Goal: Transaction & Acquisition: Obtain resource

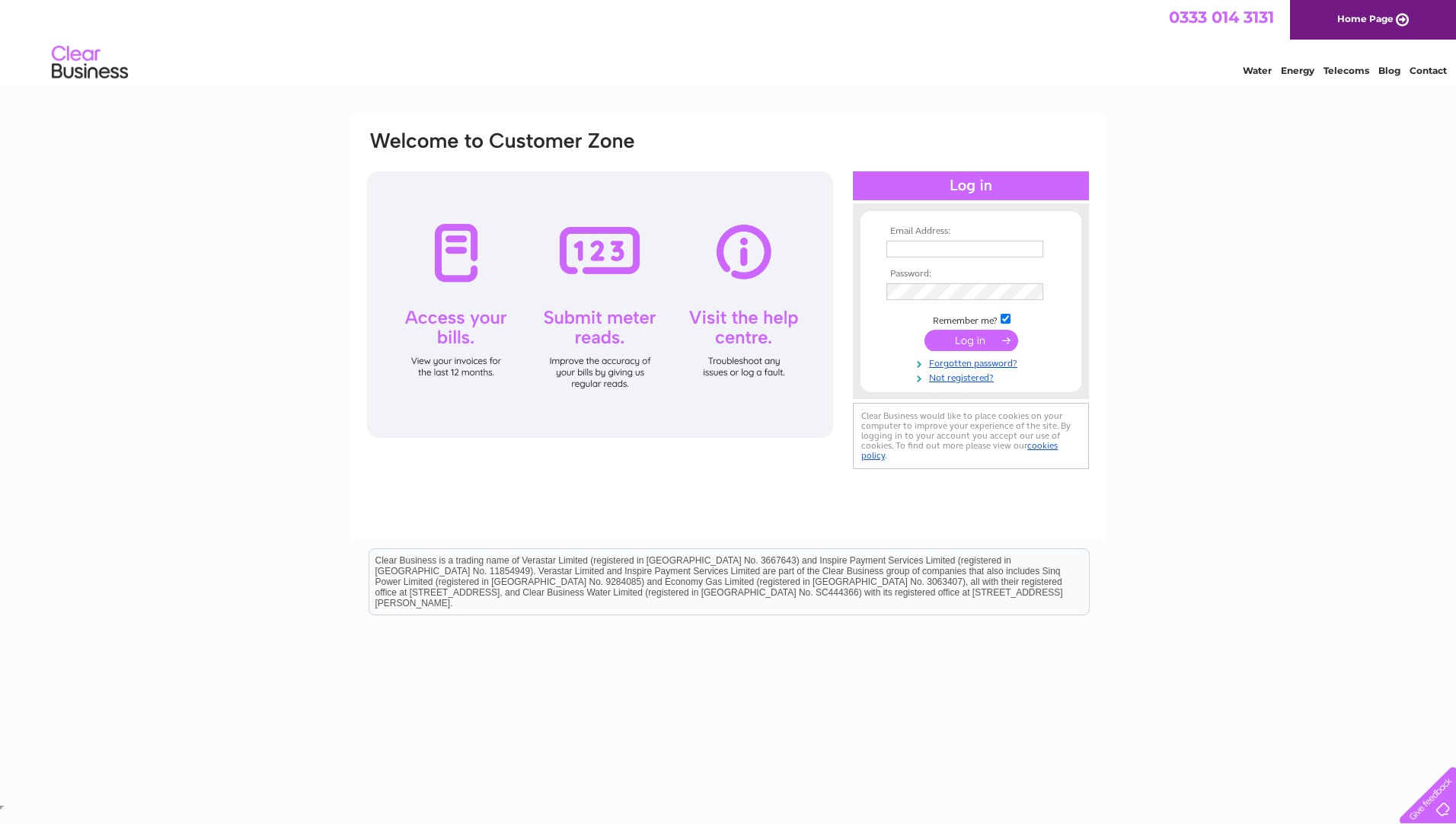
type input "billminshull@yahoo.co.uk"
click at [968, 340] on input "submit" at bounding box center [972, 340] width 94 height 21
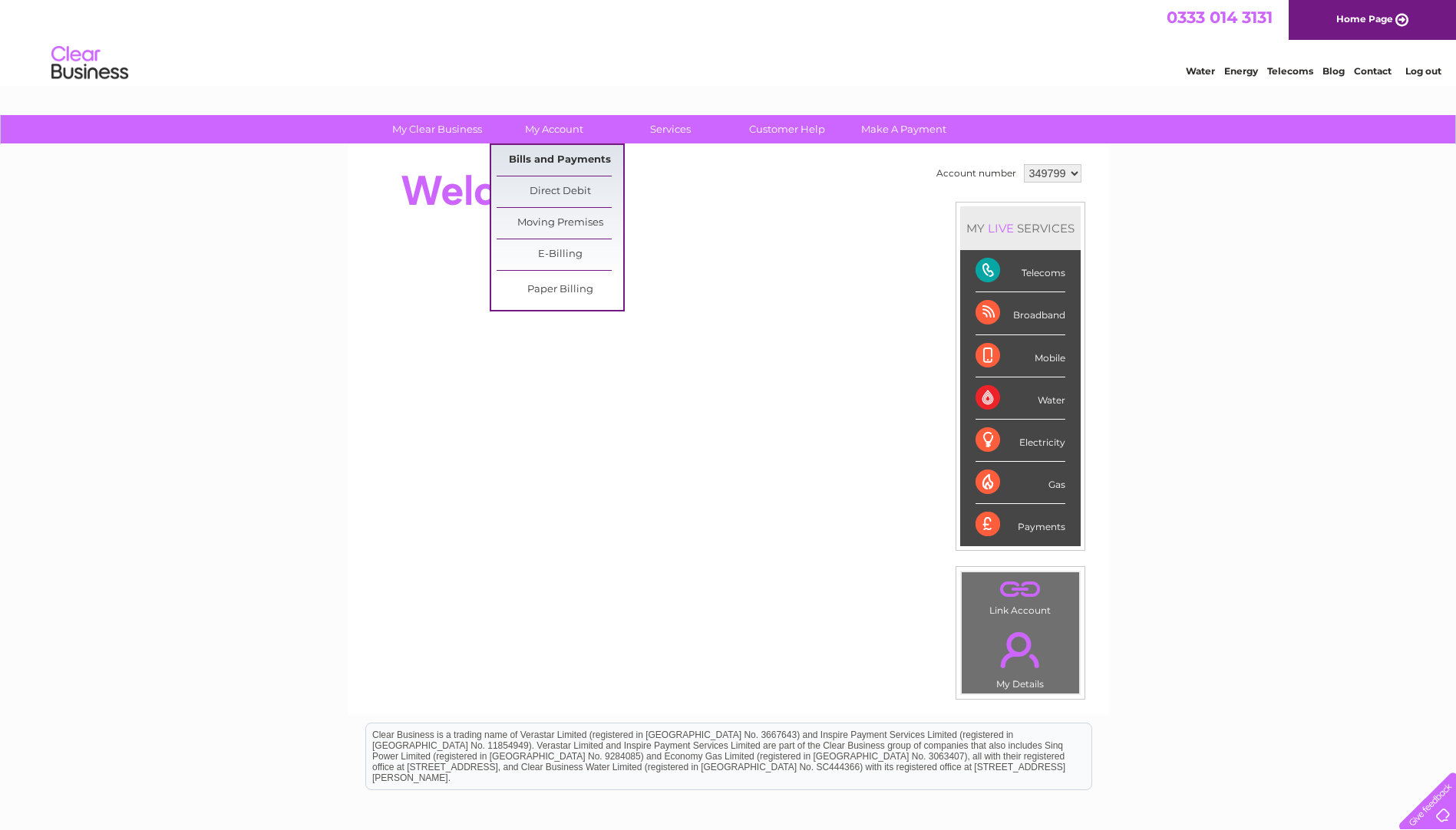
click at [543, 160] on link "Bills and Payments" at bounding box center [560, 160] width 127 height 30
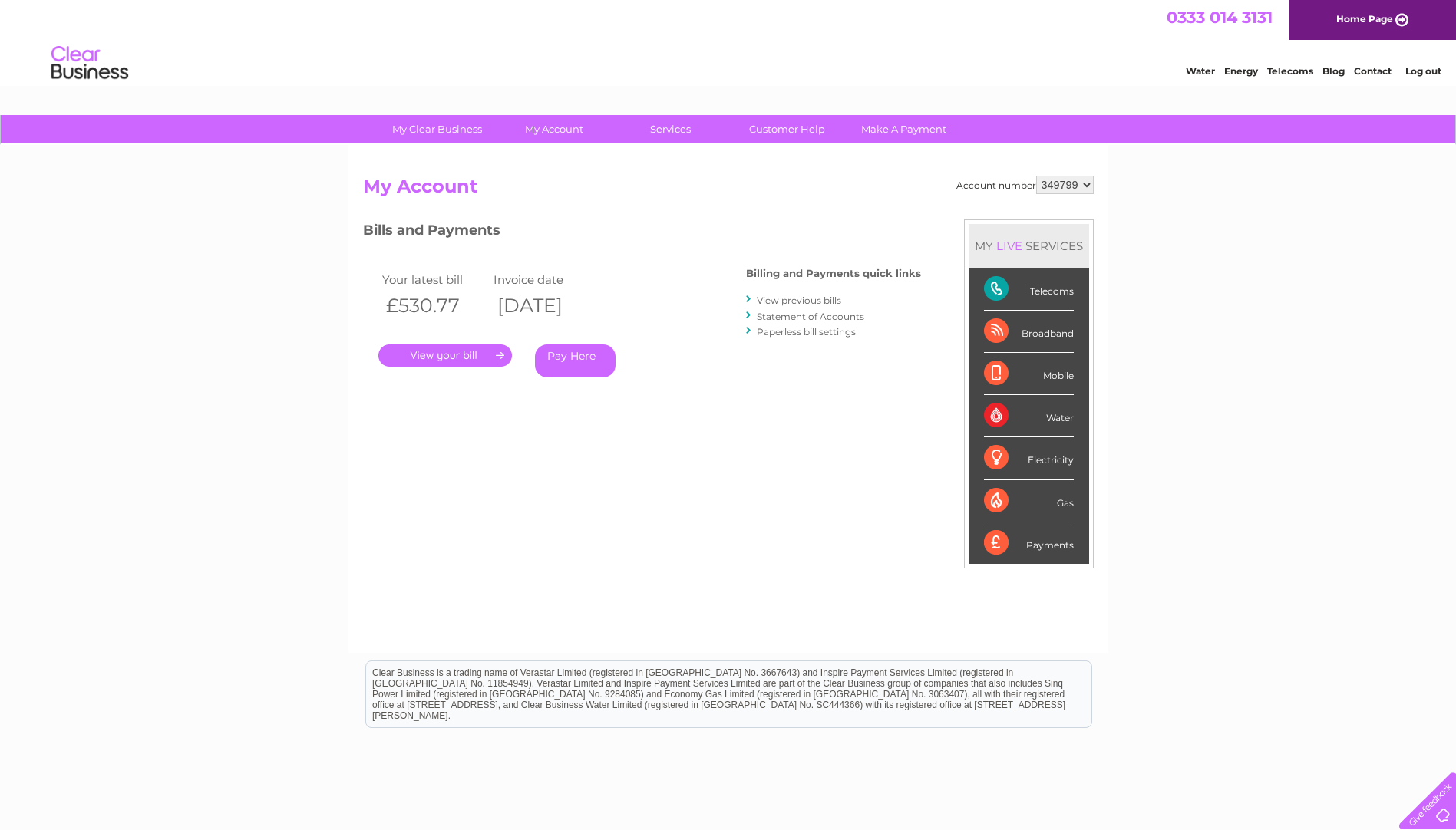
click at [477, 351] on link "." at bounding box center [445, 355] width 134 height 22
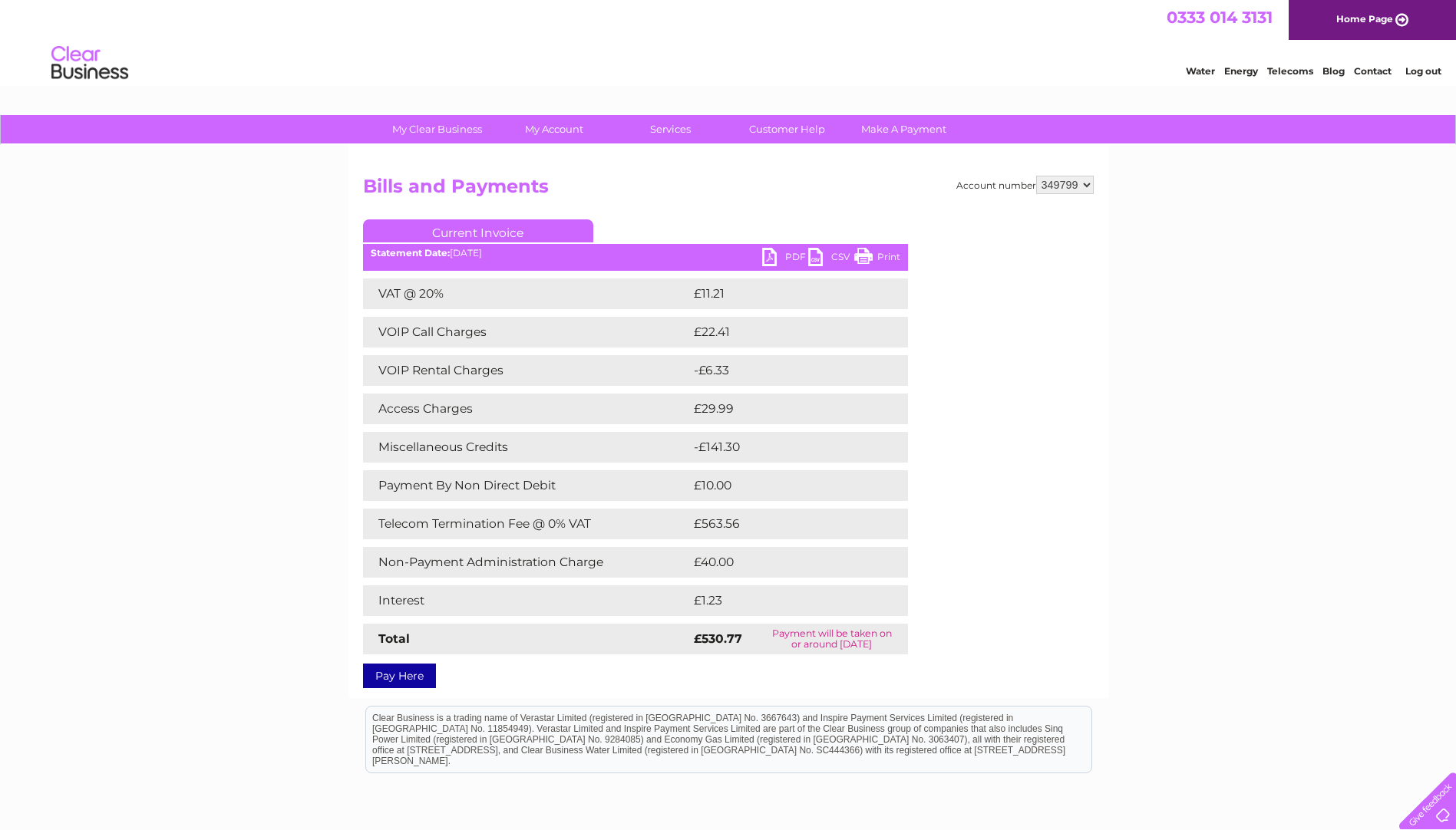
click at [776, 258] on link "PDF" at bounding box center [785, 259] width 46 height 22
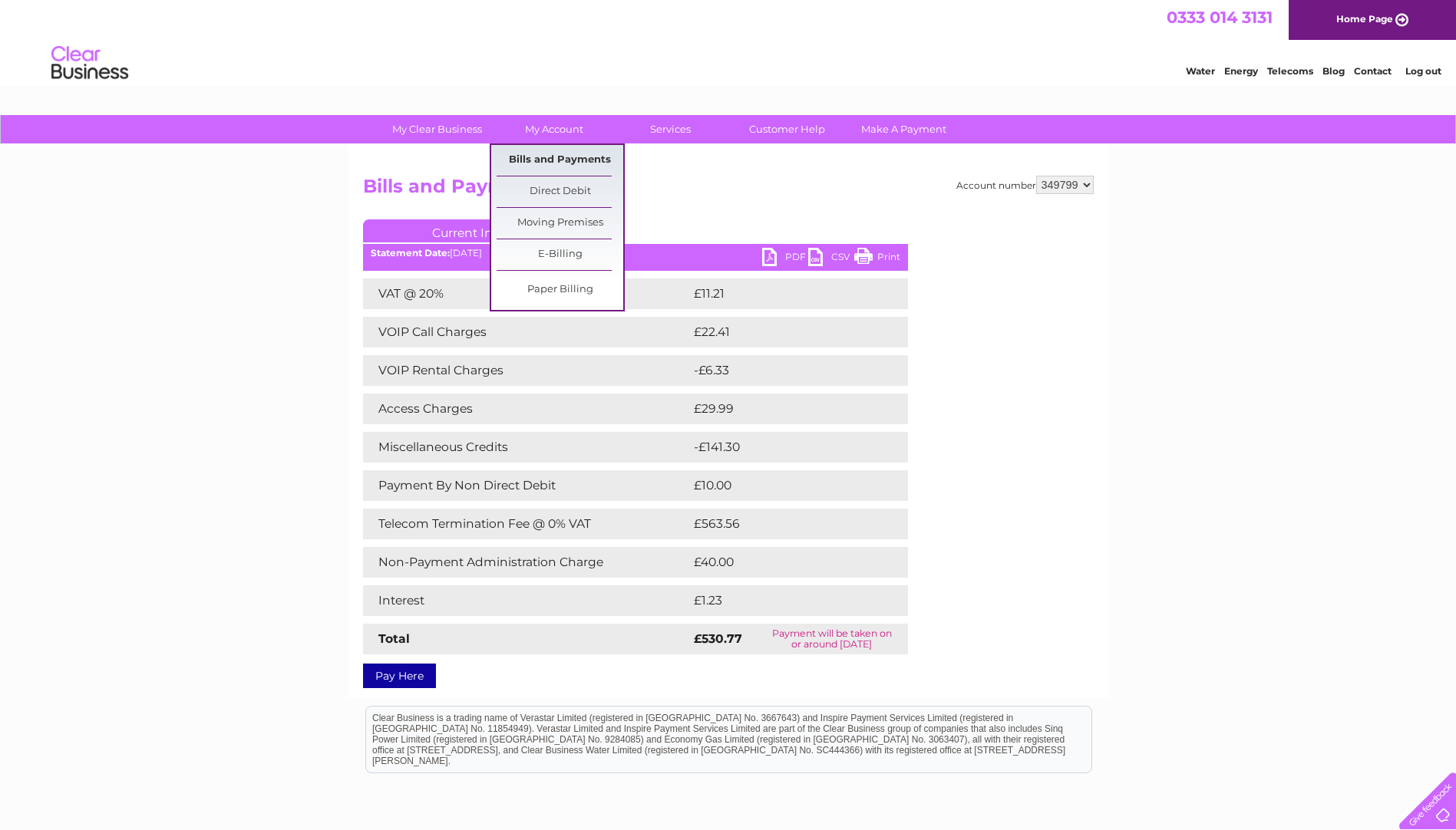
click at [546, 163] on link "Bills and Payments" at bounding box center [560, 160] width 127 height 30
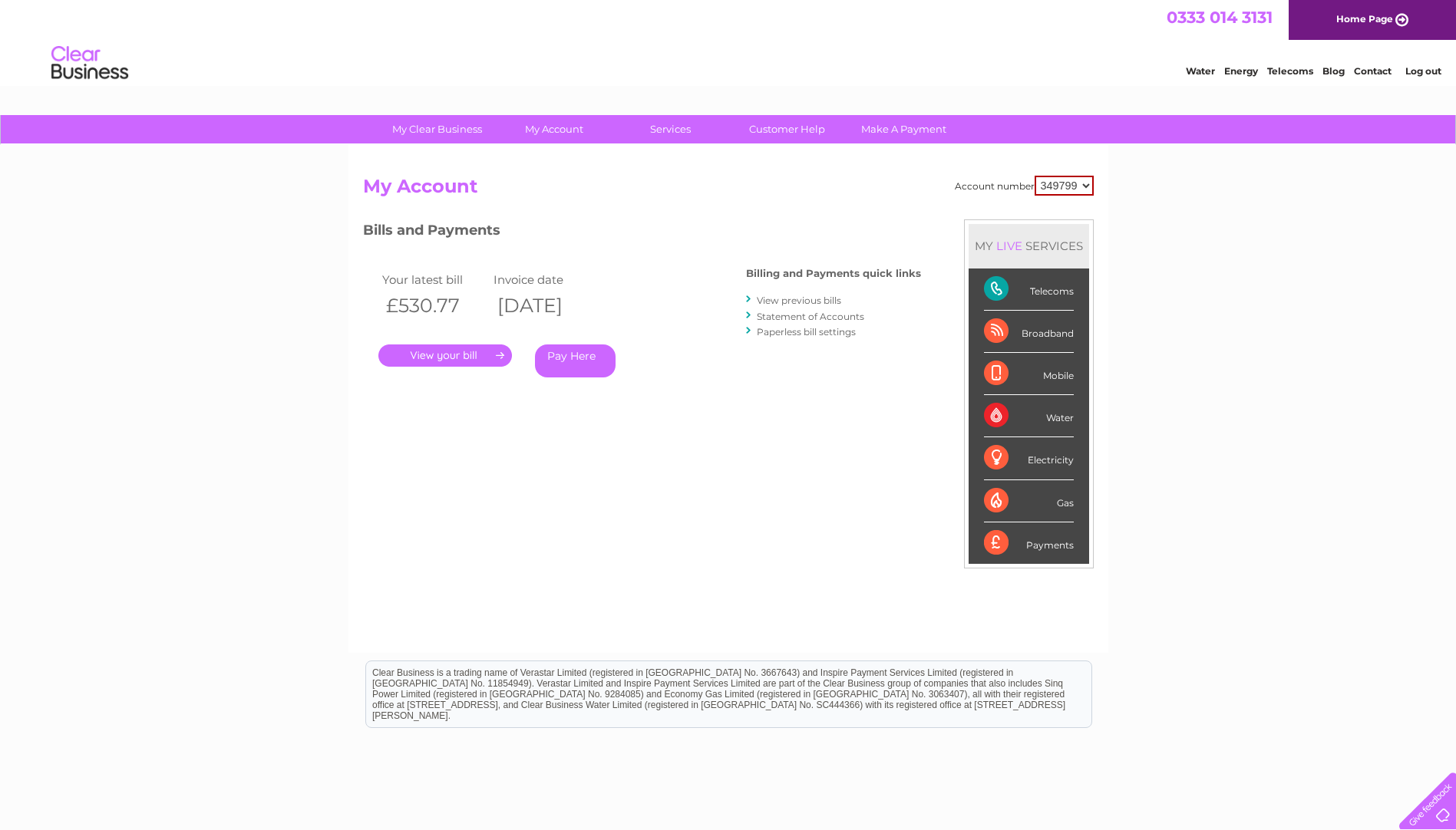
click at [801, 315] on link "Statement of Accounts" at bounding box center [810, 316] width 108 height 12
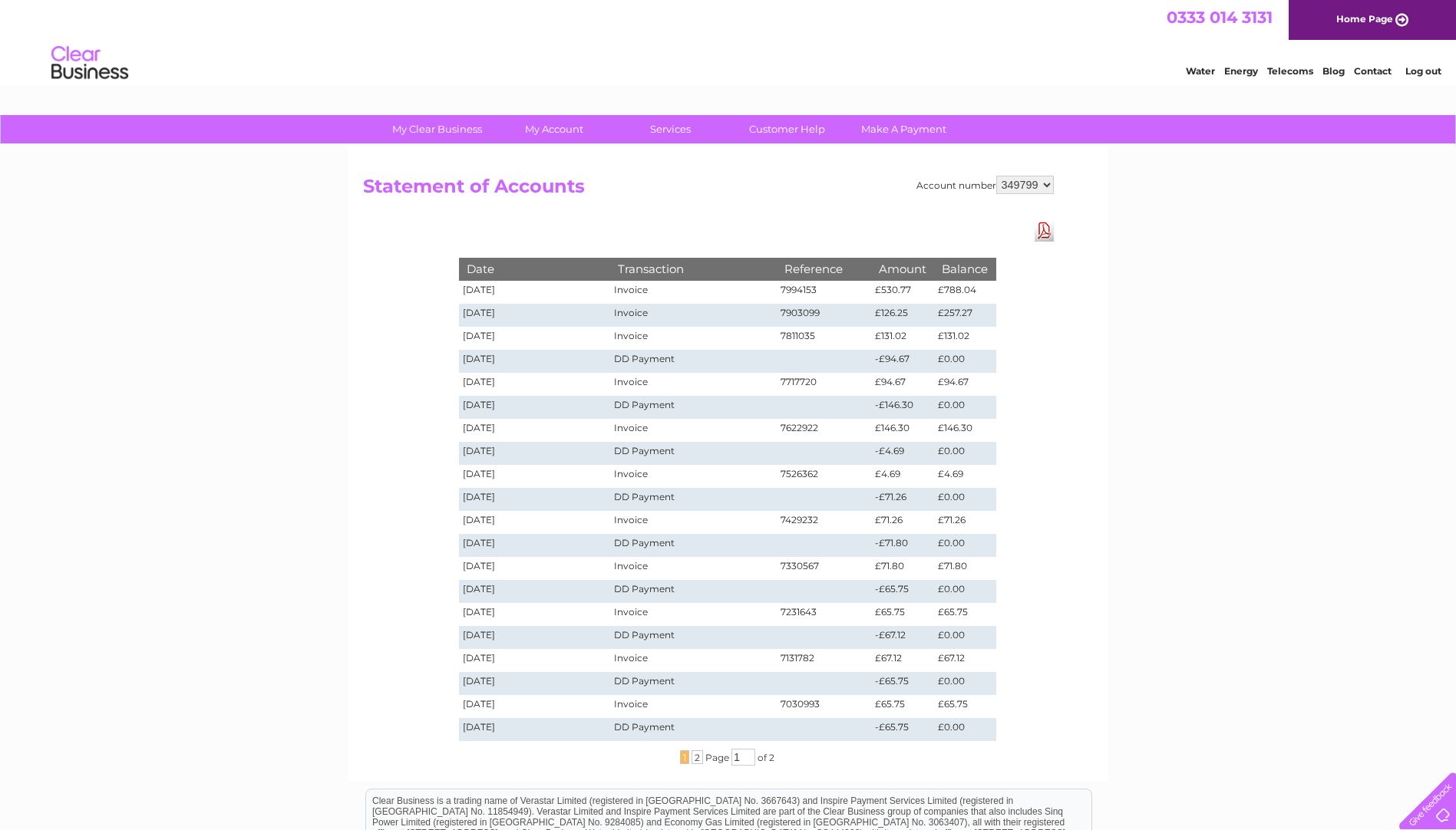
click at [1195, 258] on div "My Clear Business Login Details My Details My Preferences Link Account My Accou…" at bounding box center [728, 579] width 1456 height 928
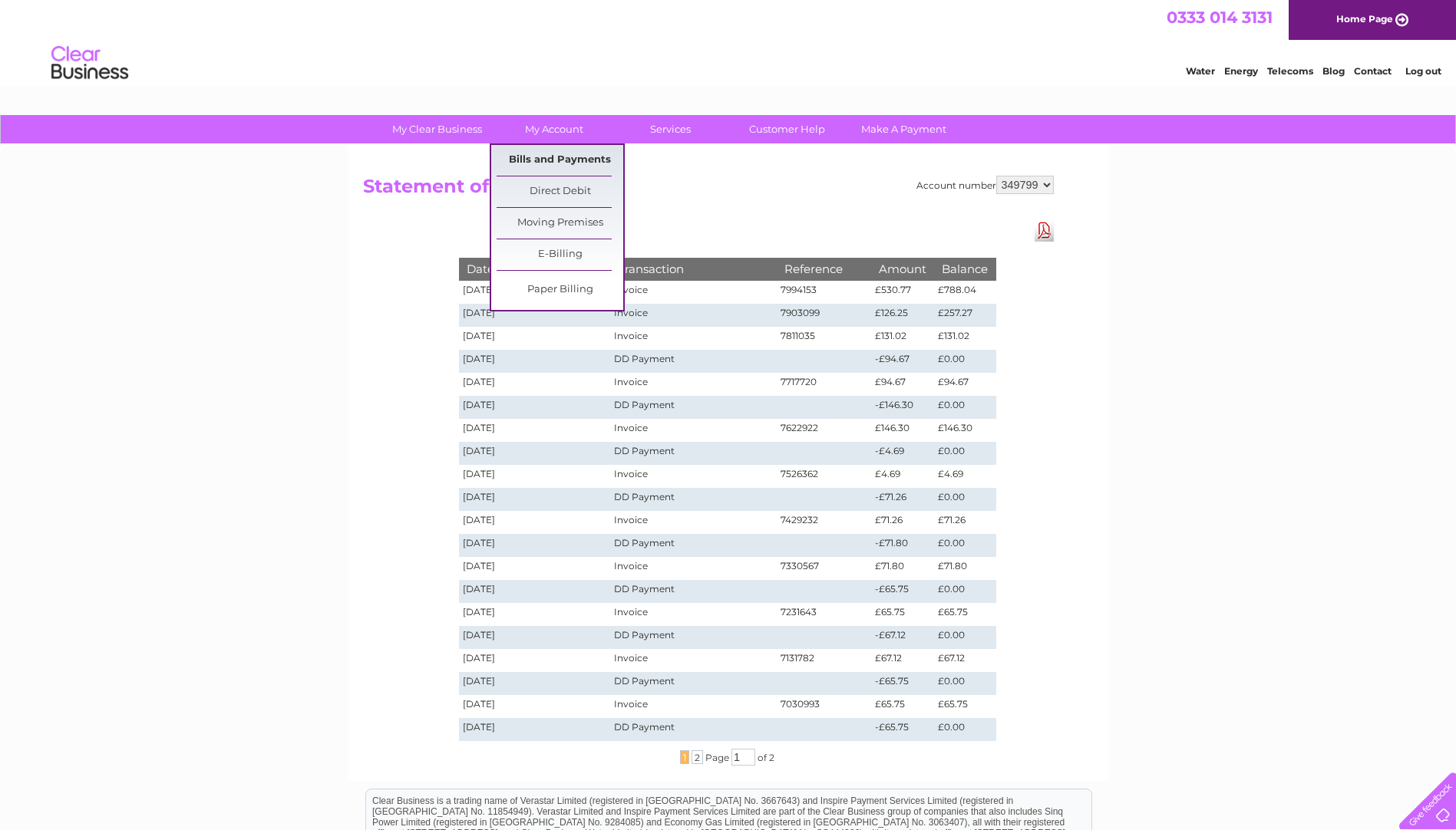
click at [563, 162] on link "Bills and Payments" at bounding box center [560, 160] width 127 height 30
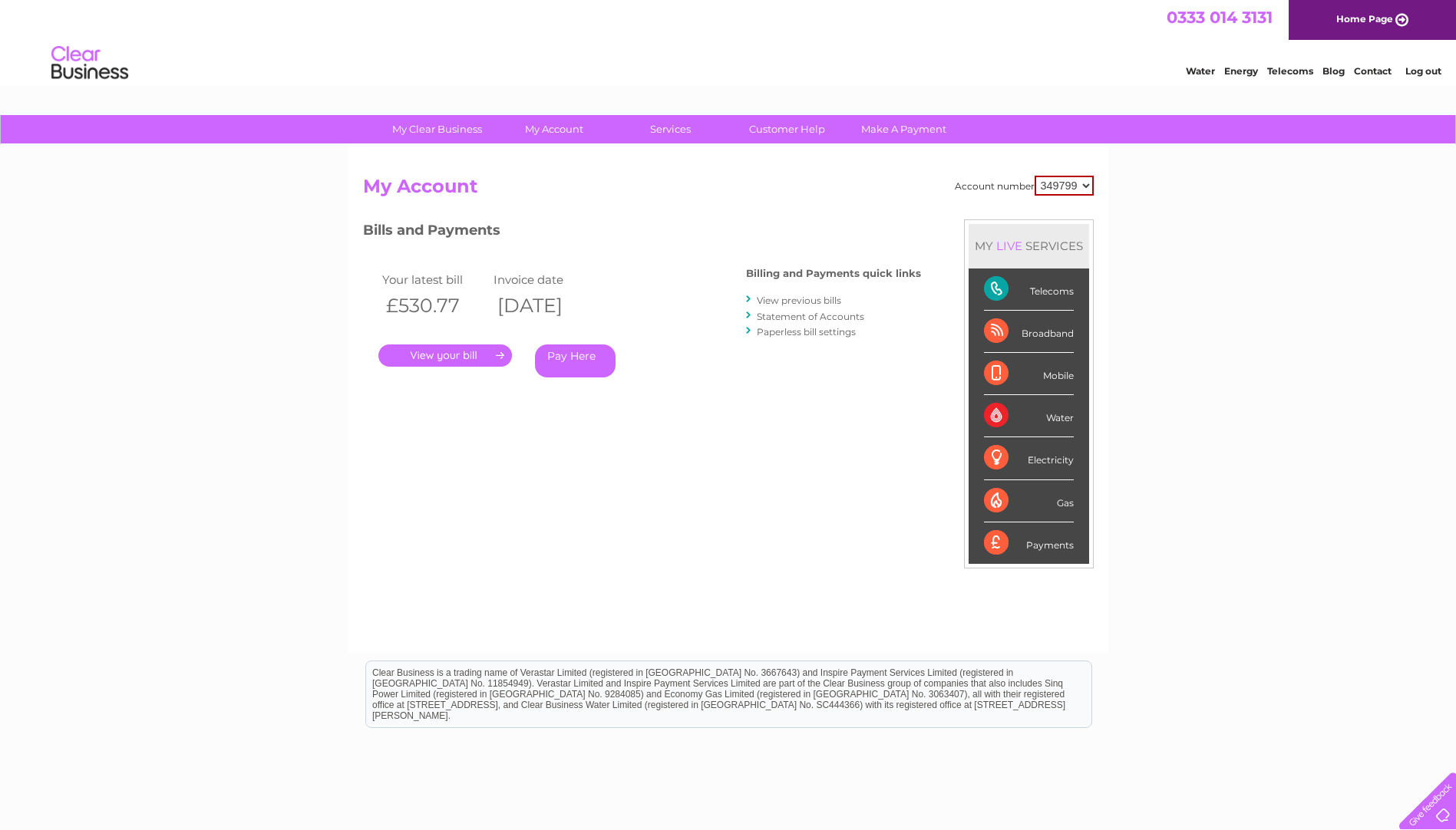
click at [807, 296] on link "View previous bills" at bounding box center [799, 300] width 85 height 12
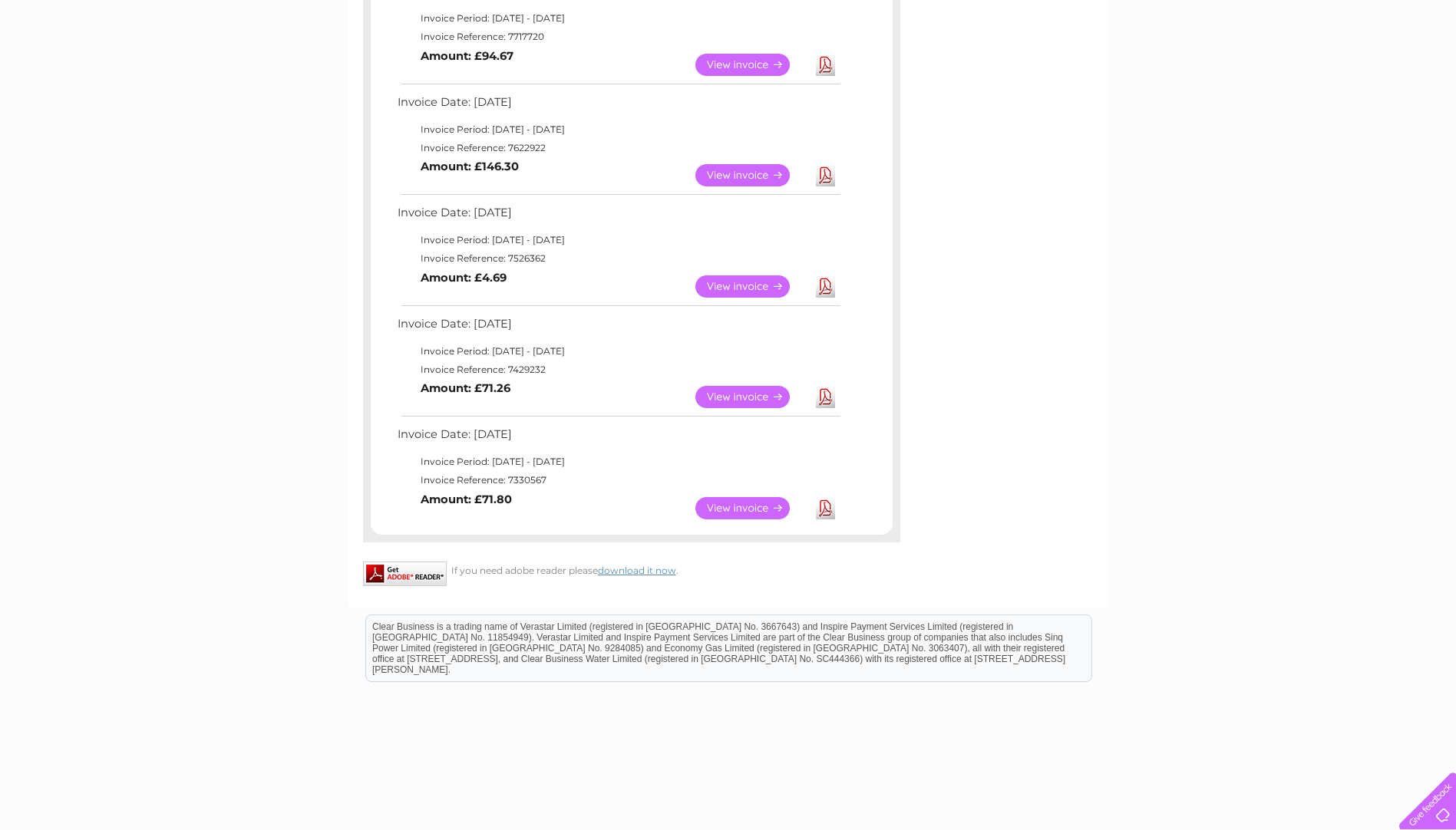
scroll to position [689, 0]
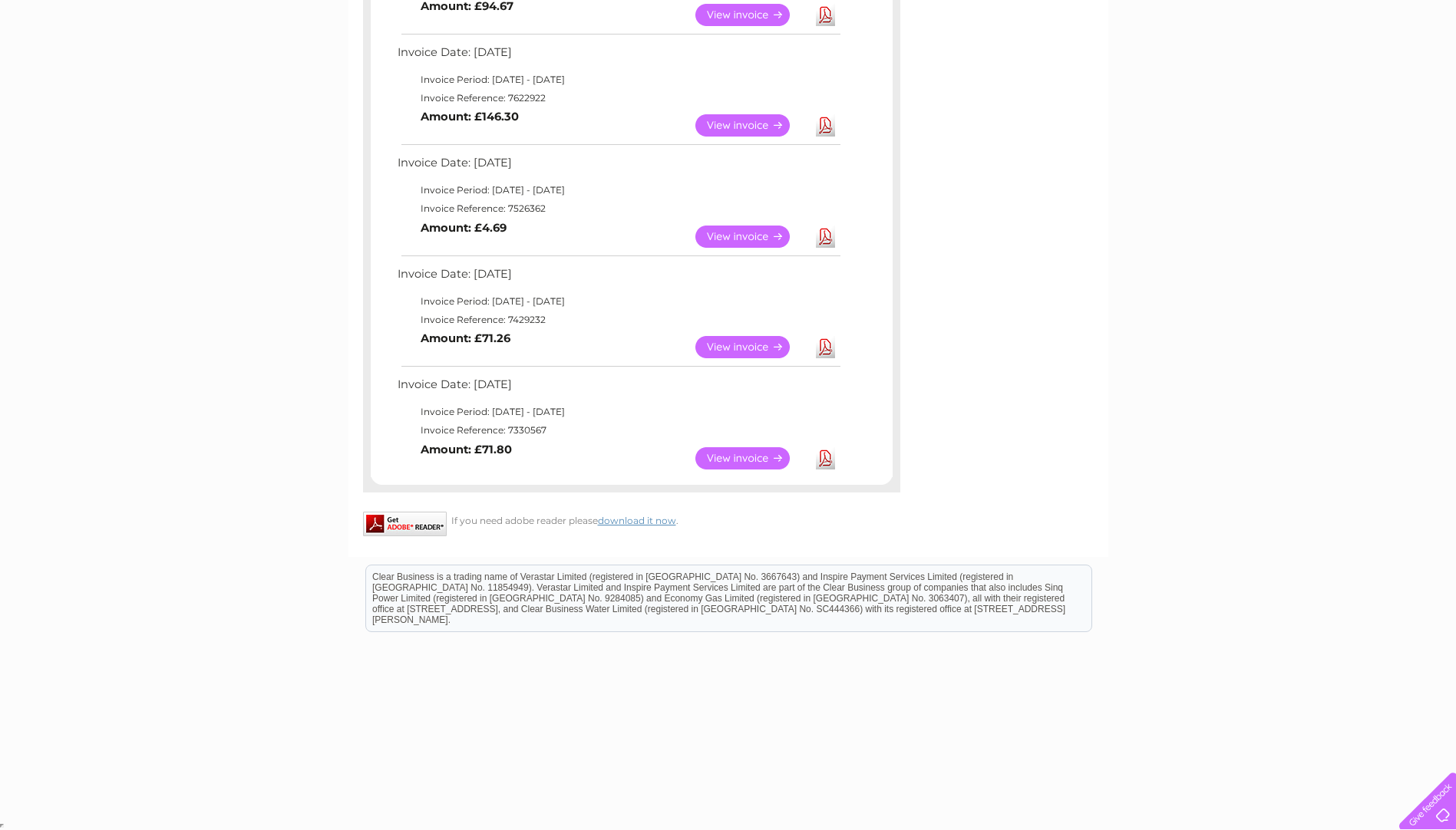
click at [732, 344] on link "View" at bounding box center [751, 347] width 113 height 22
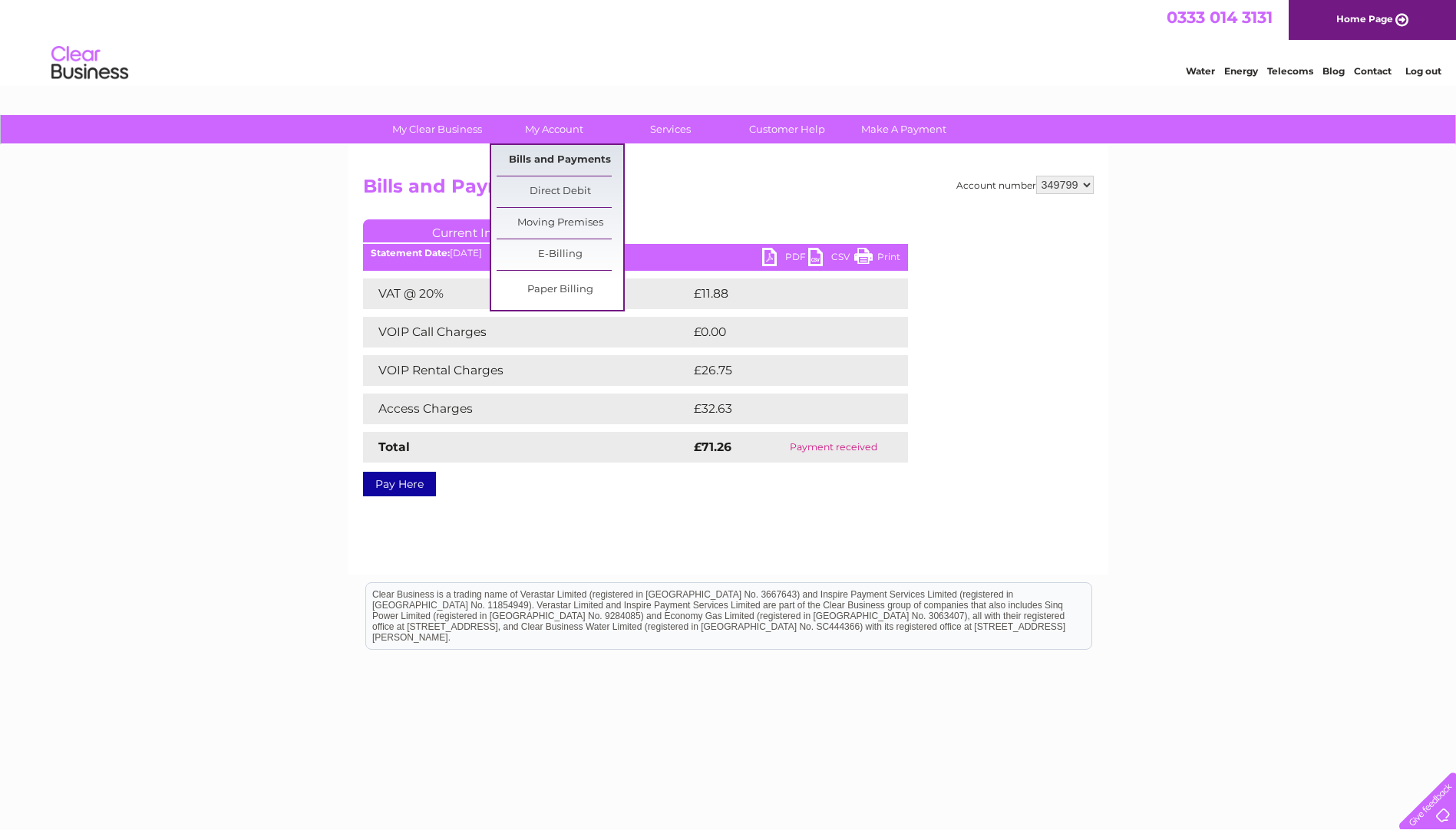
click at [582, 160] on link "Bills and Payments" at bounding box center [560, 160] width 127 height 30
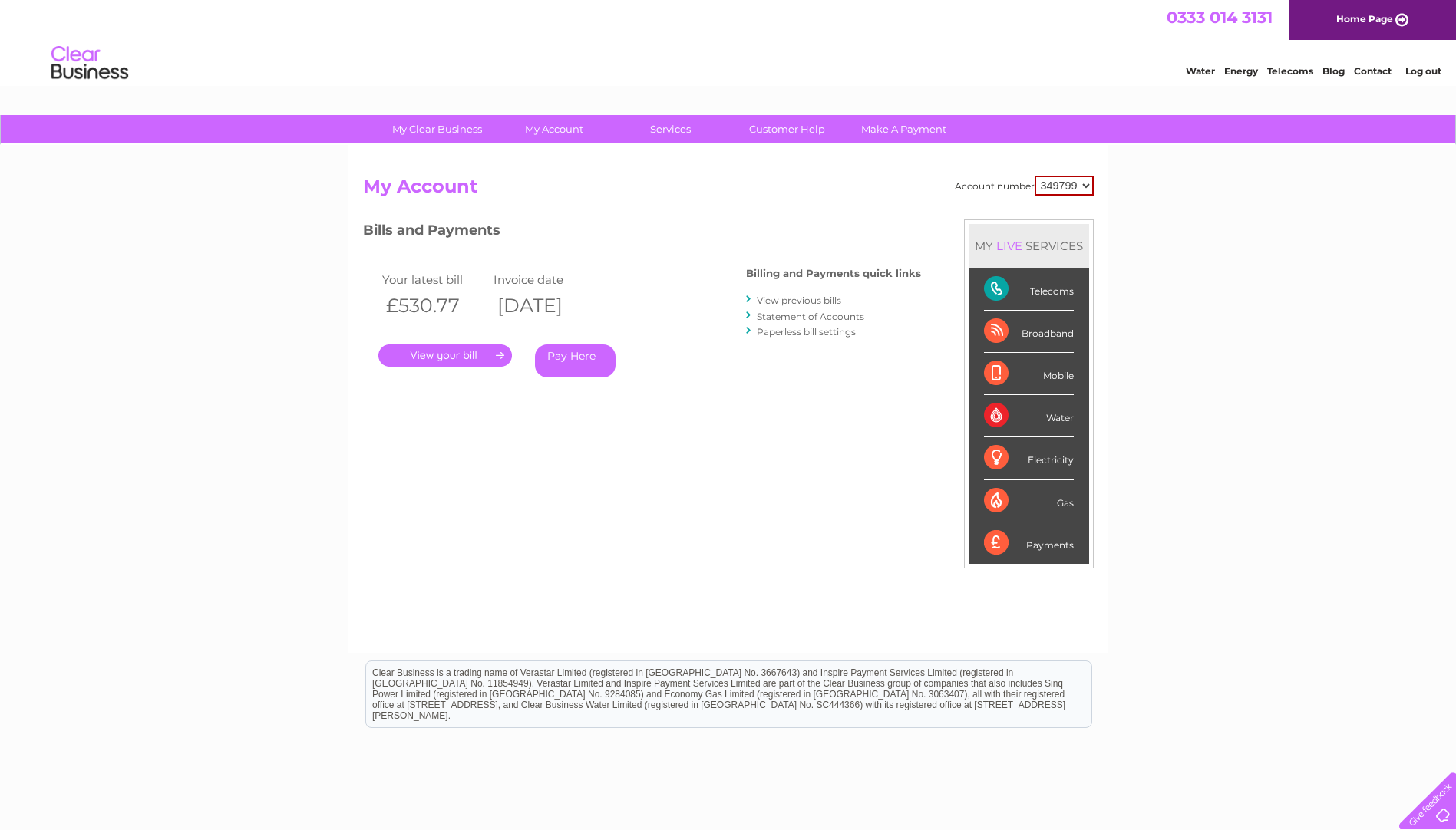
click at [788, 301] on link "View previous bills" at bounding box center [799, 300] width 85 height 12
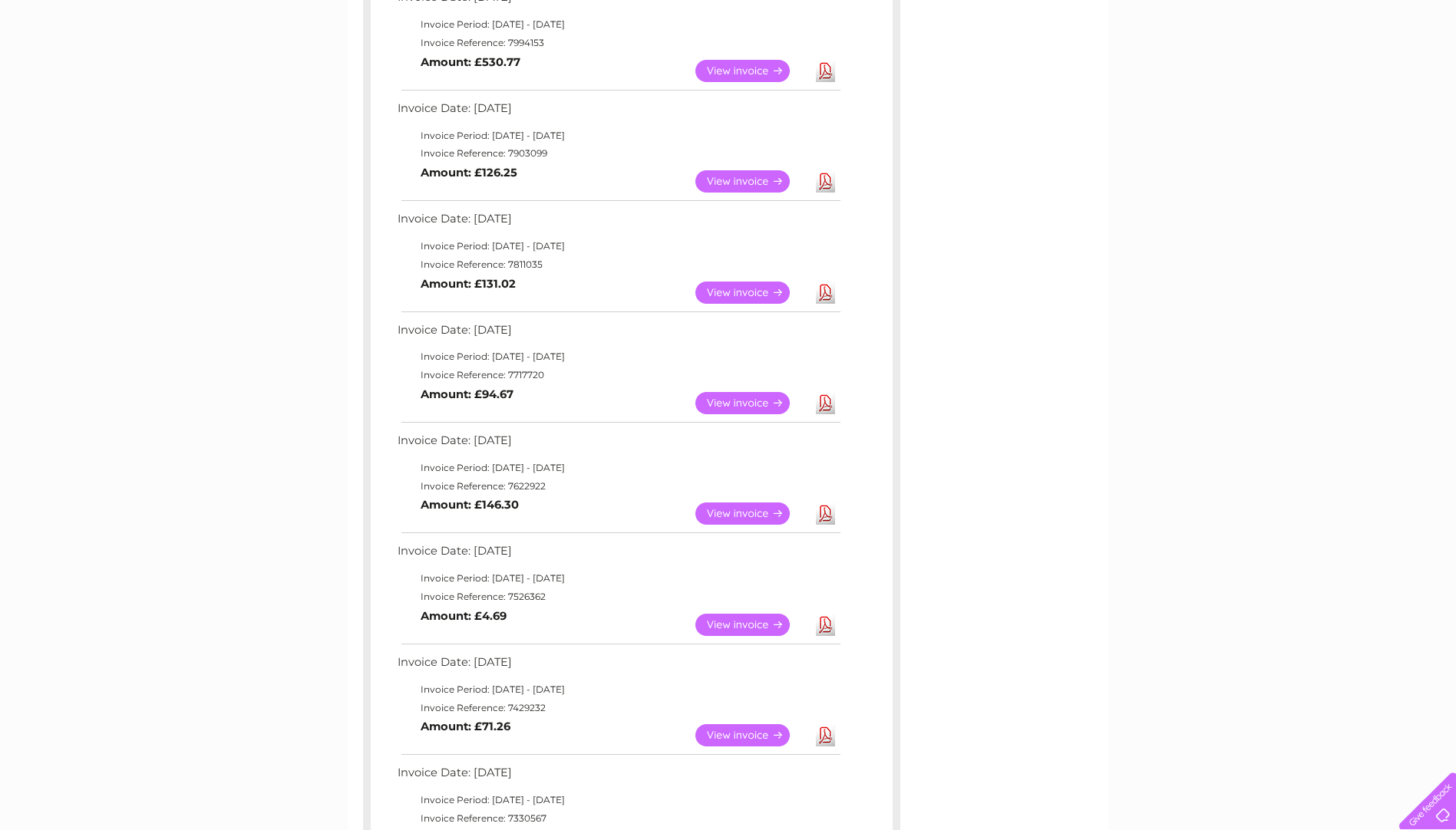
scroll to position [307, 0]
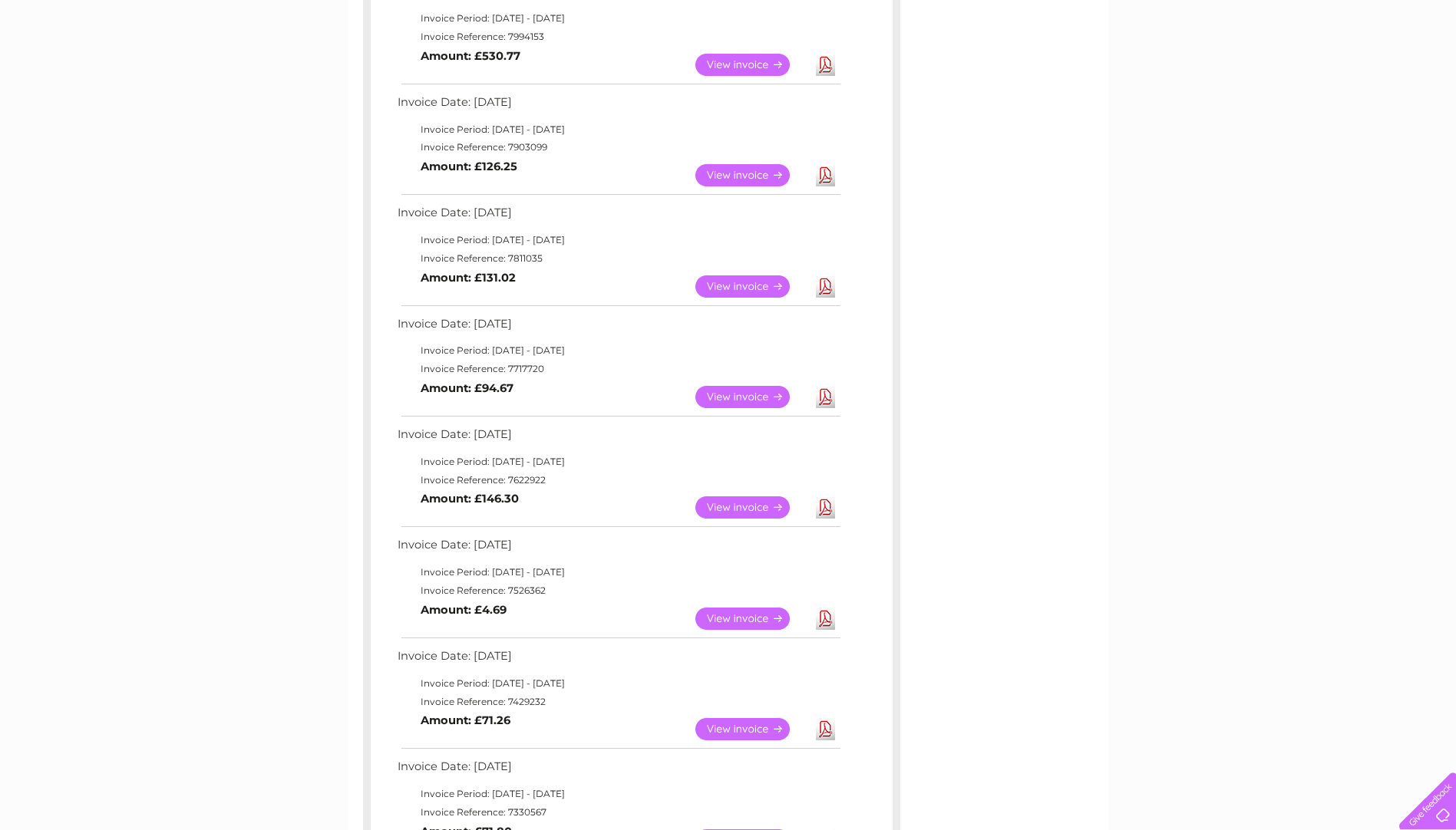
click at [758, 616] on link "View" at bounding box center [751, 618] width 113 height 22
click at [736, 512] on link "View" at bounding box center [751, 508] width 113 height 22
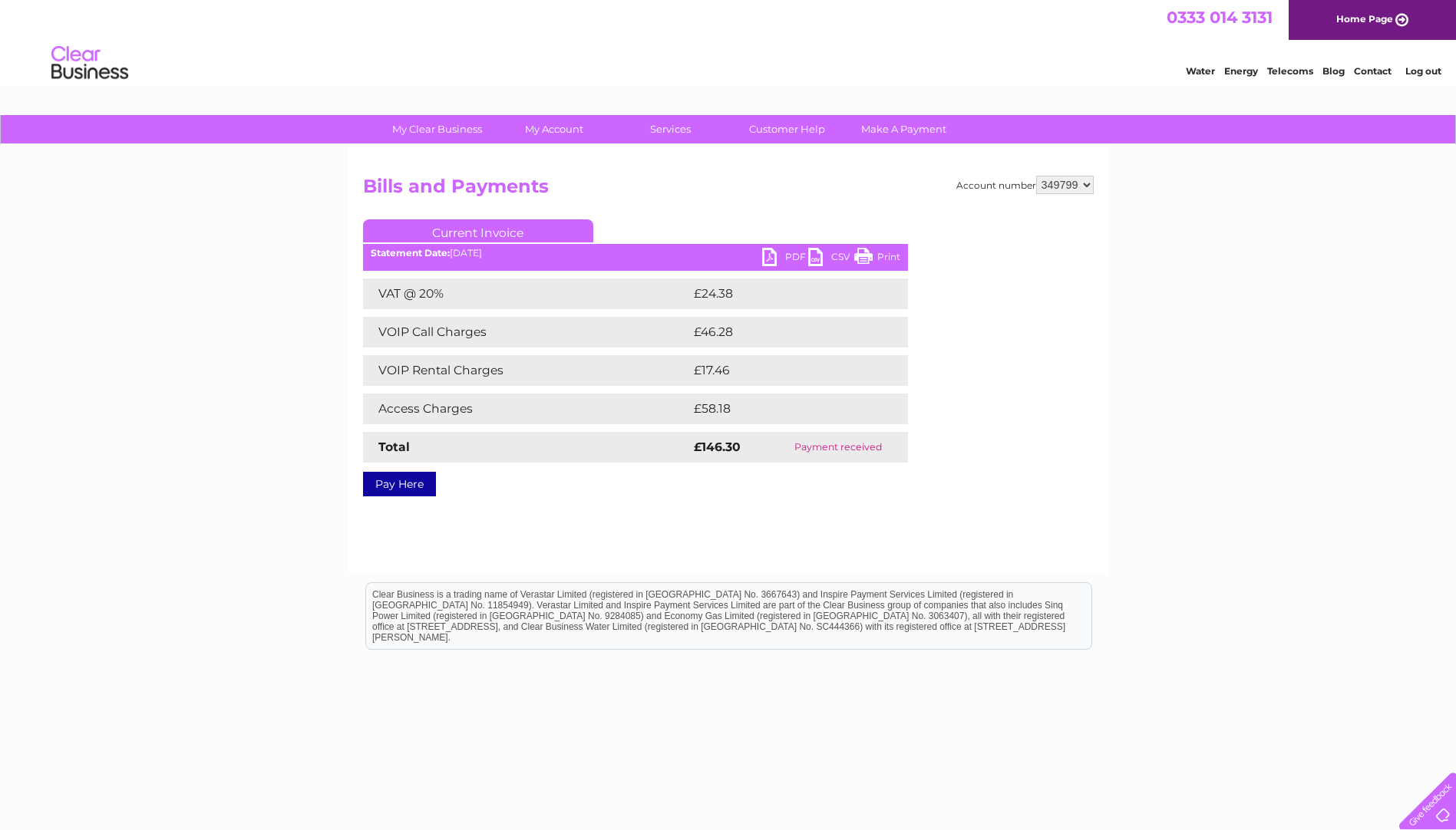
click at [596, 529] on div "Account number 349799 Bills and Payments Current Invoice PDF CSV Print VAT @ 20%" at bounding box center [729, 360] width 760 height 430
click at [772, 263] on link "PDF" at bounding box center [785, 259] width 46 height 22
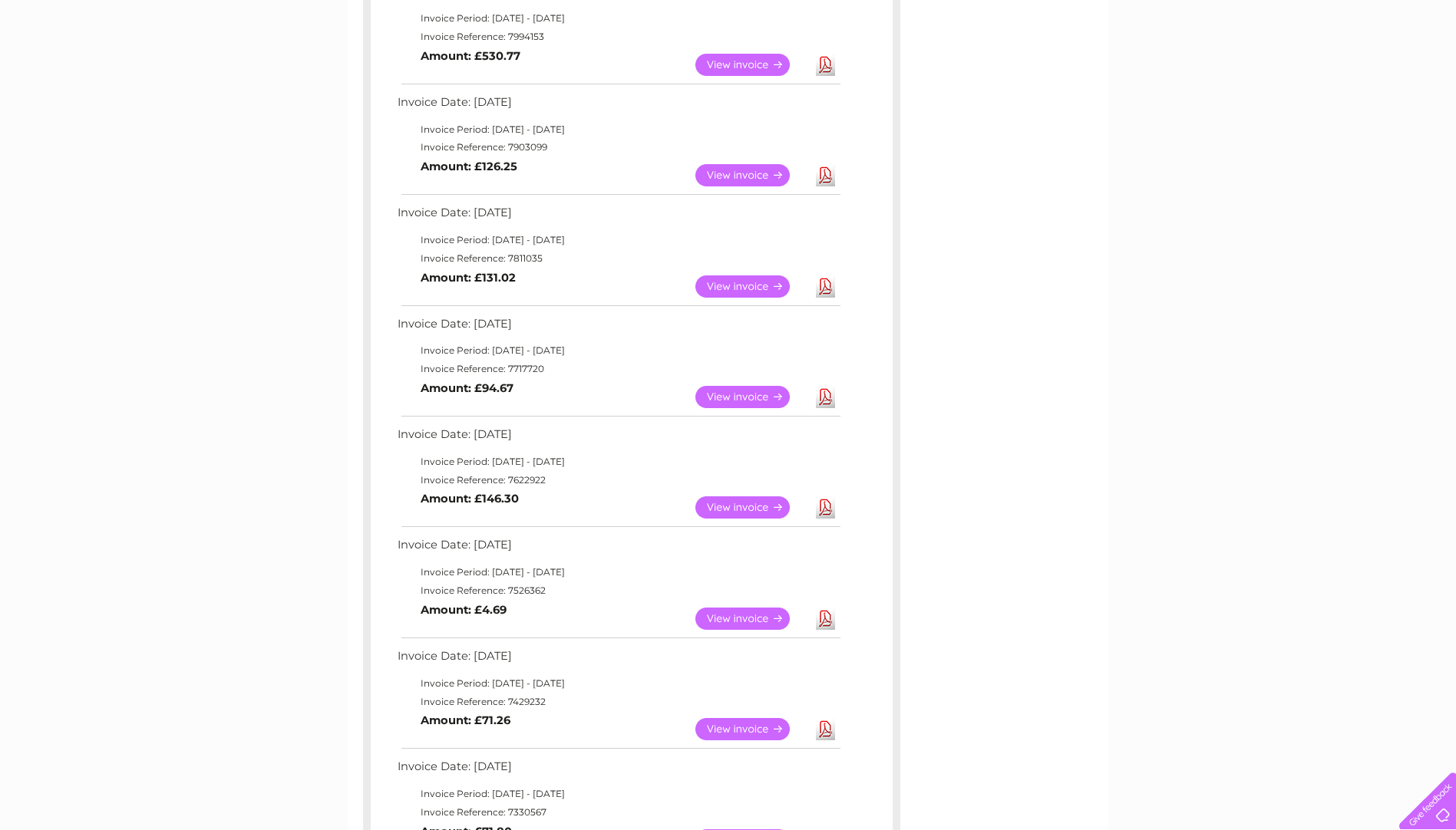
click at [728, 395] on link "View" at bounding box center [751, 397] width 113 height 22
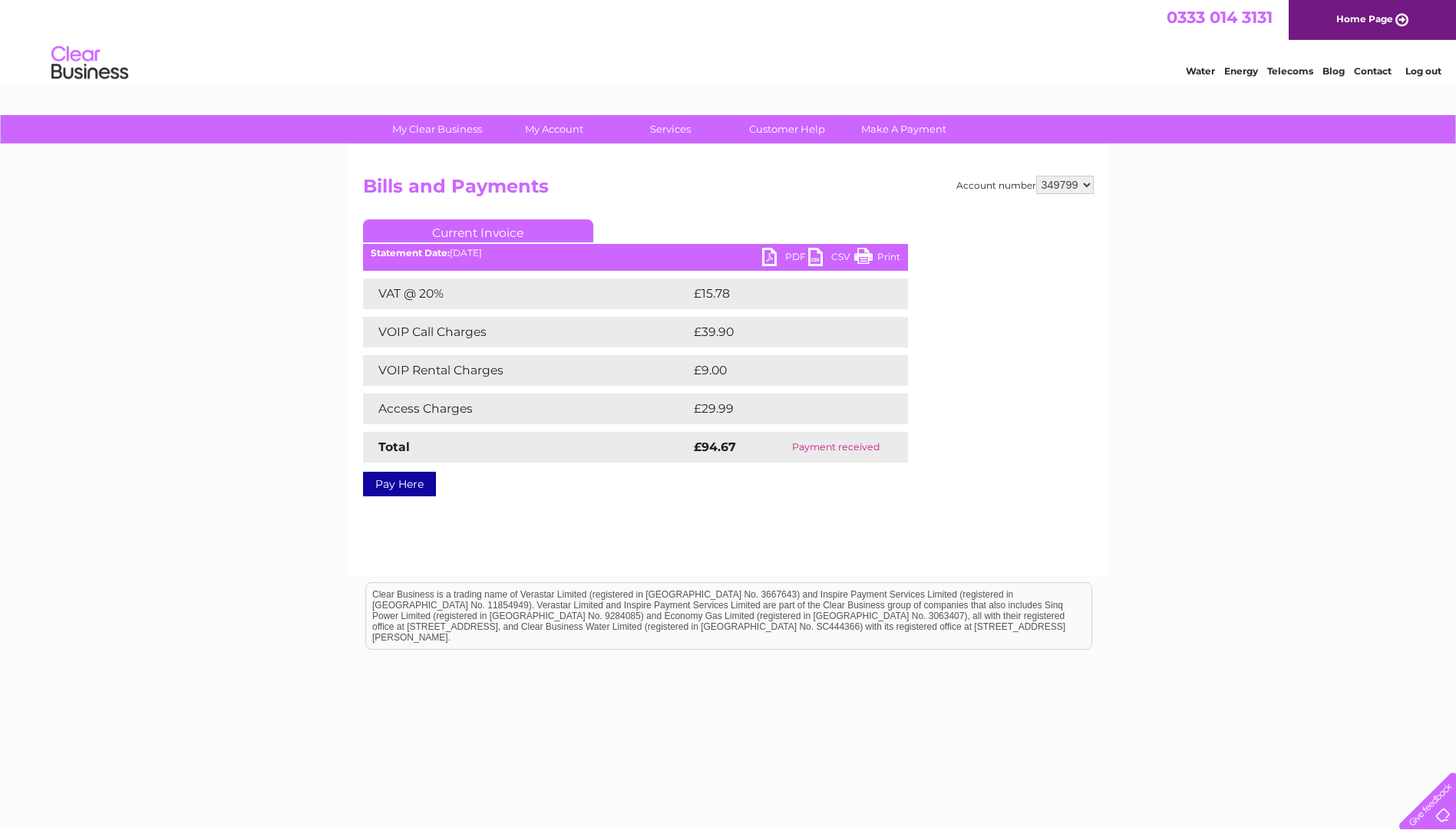
click at [792, 257] on link "PDF" at bounding box center [785, 259] width 46 height 22
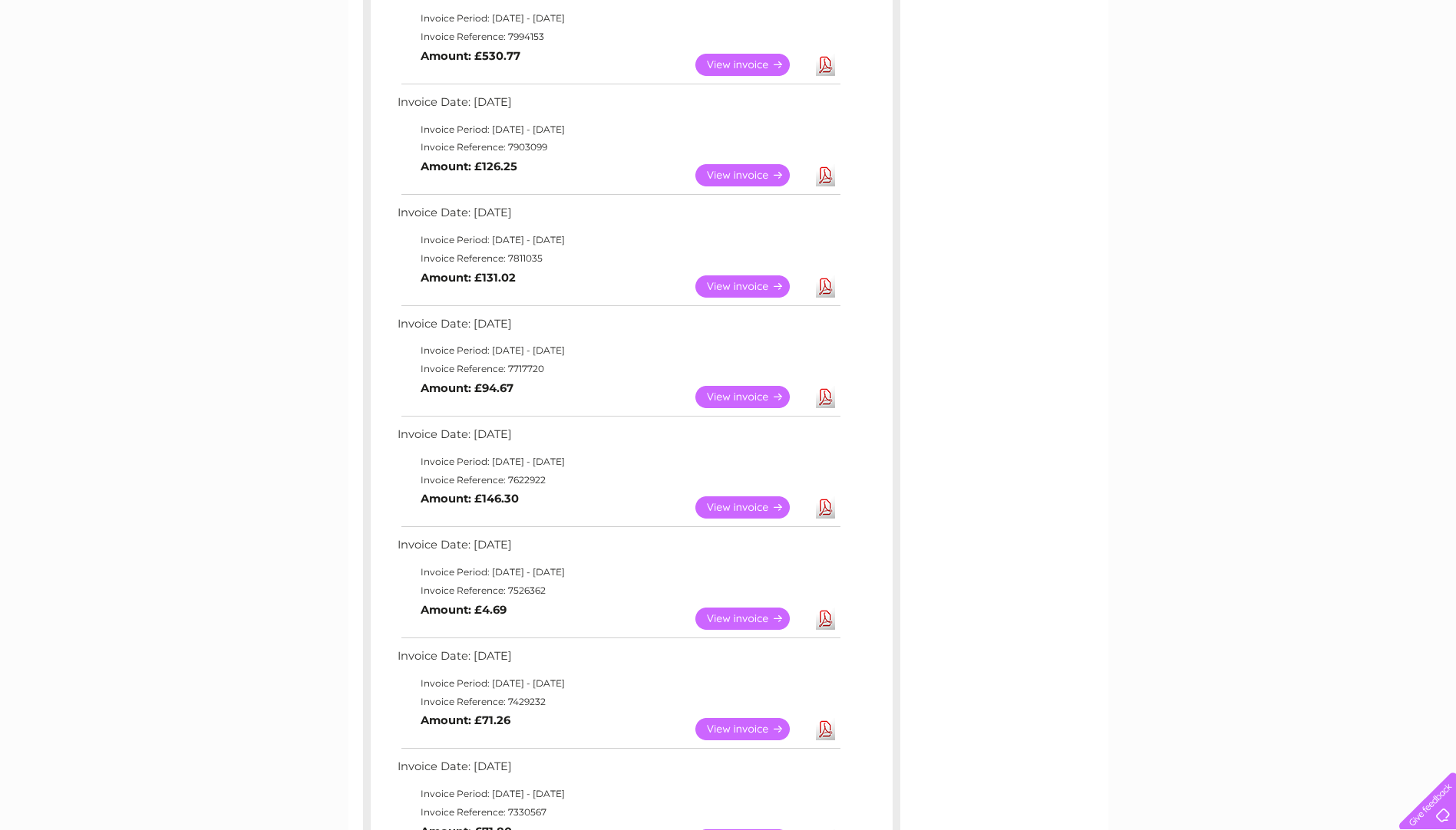
click at [742, 279] on link "View" at bounding box center [751, 286] width 113 height 22
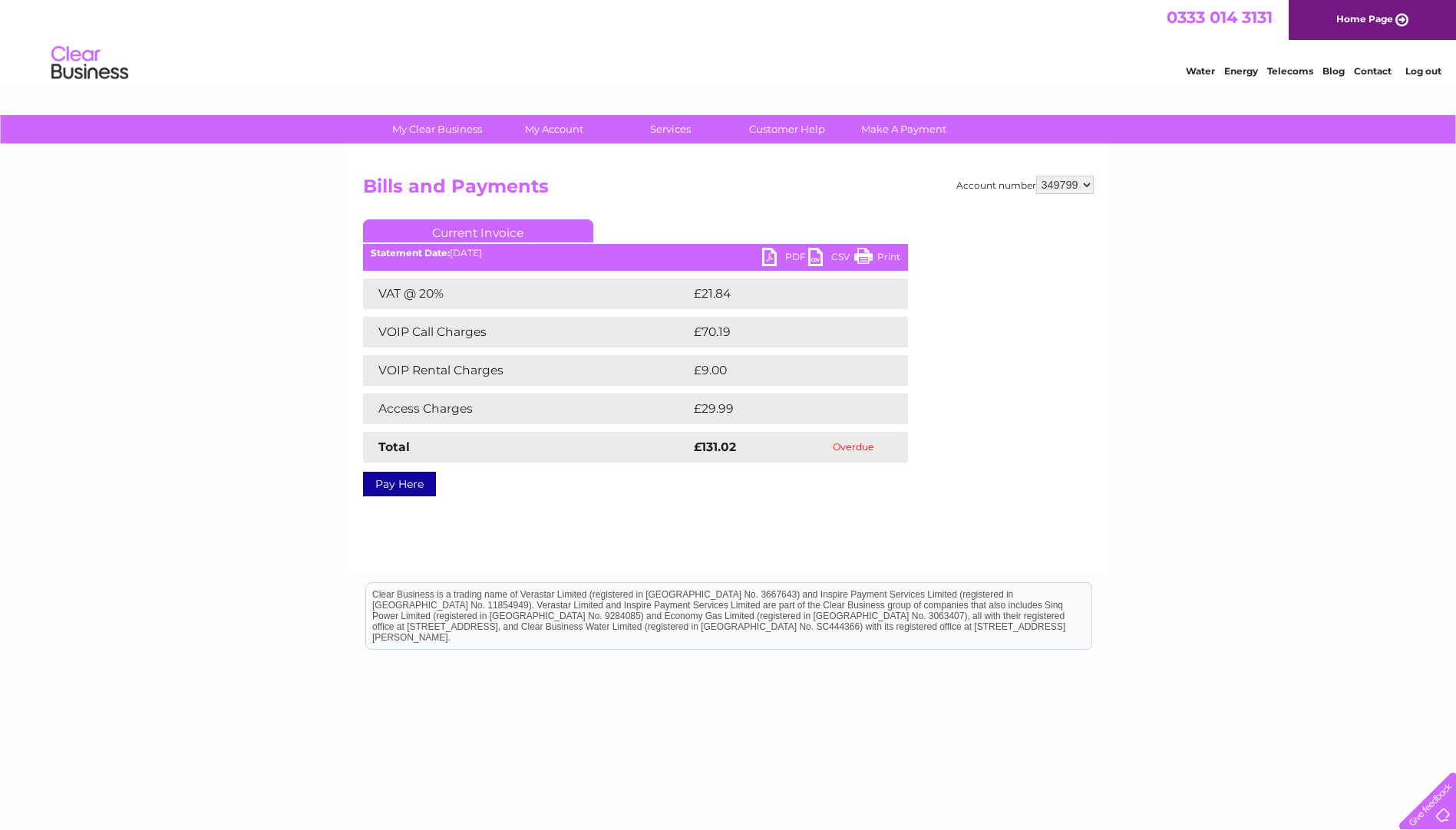
click at [770, 256] on link "PDF" at bounding box center [785, 259] width 46 height 22
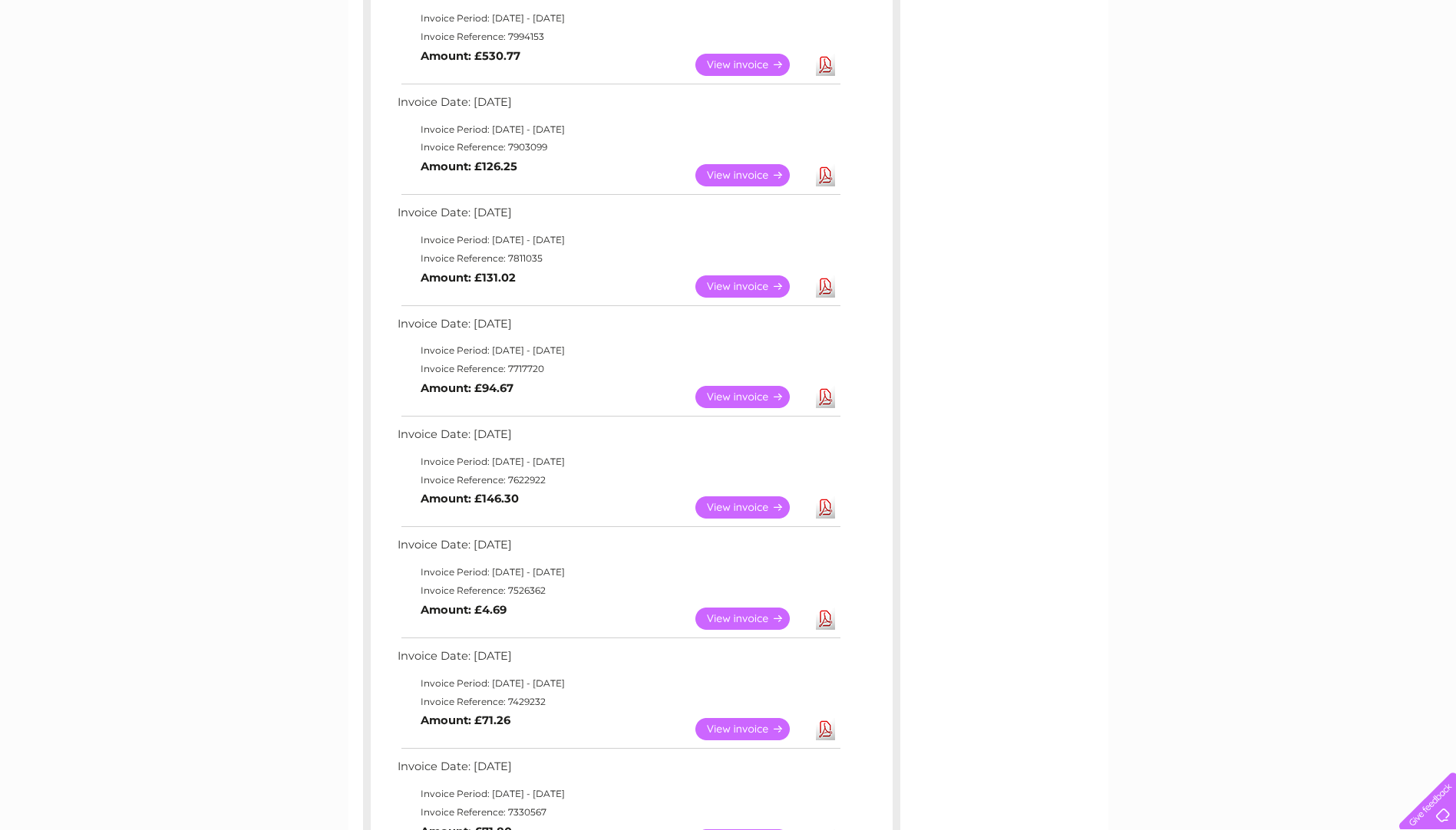
click at [736, 174] on link "View" at bounding box center [751, 175] width 113 height 22
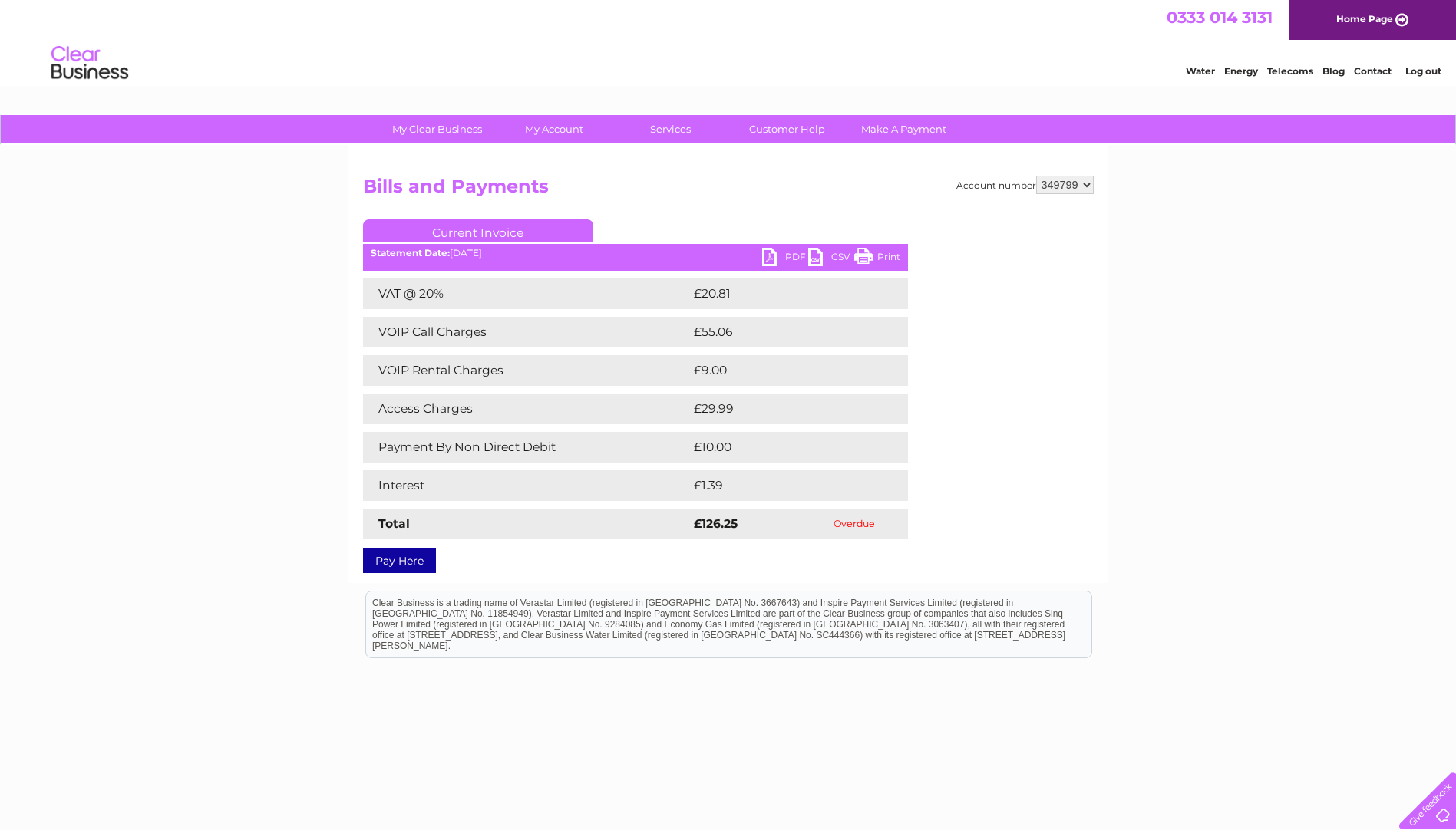
click at [770, 255] on link "PDF" at bounding box center [785, 259] width 46 height 22
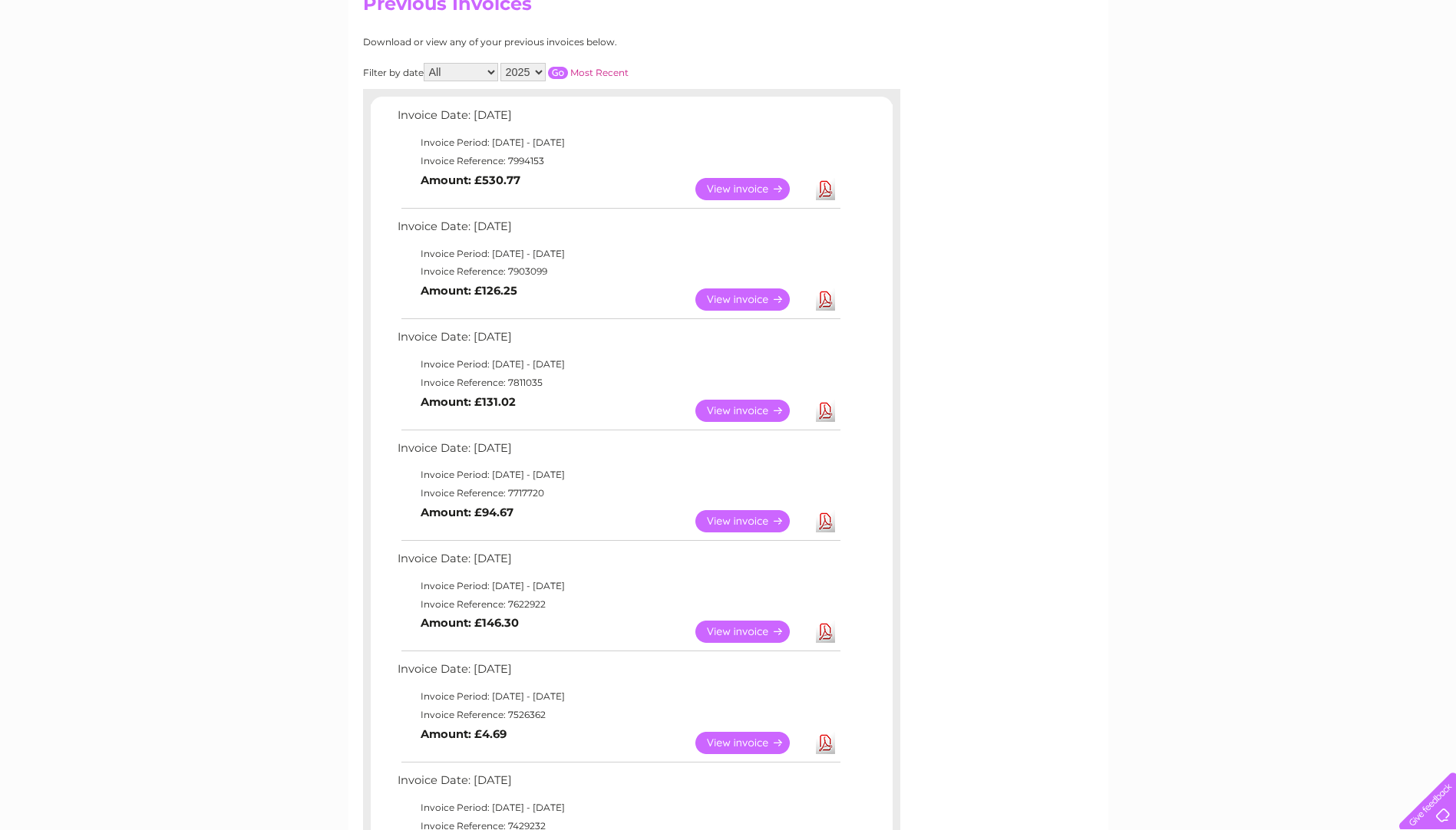
scroll to position [153, 0]
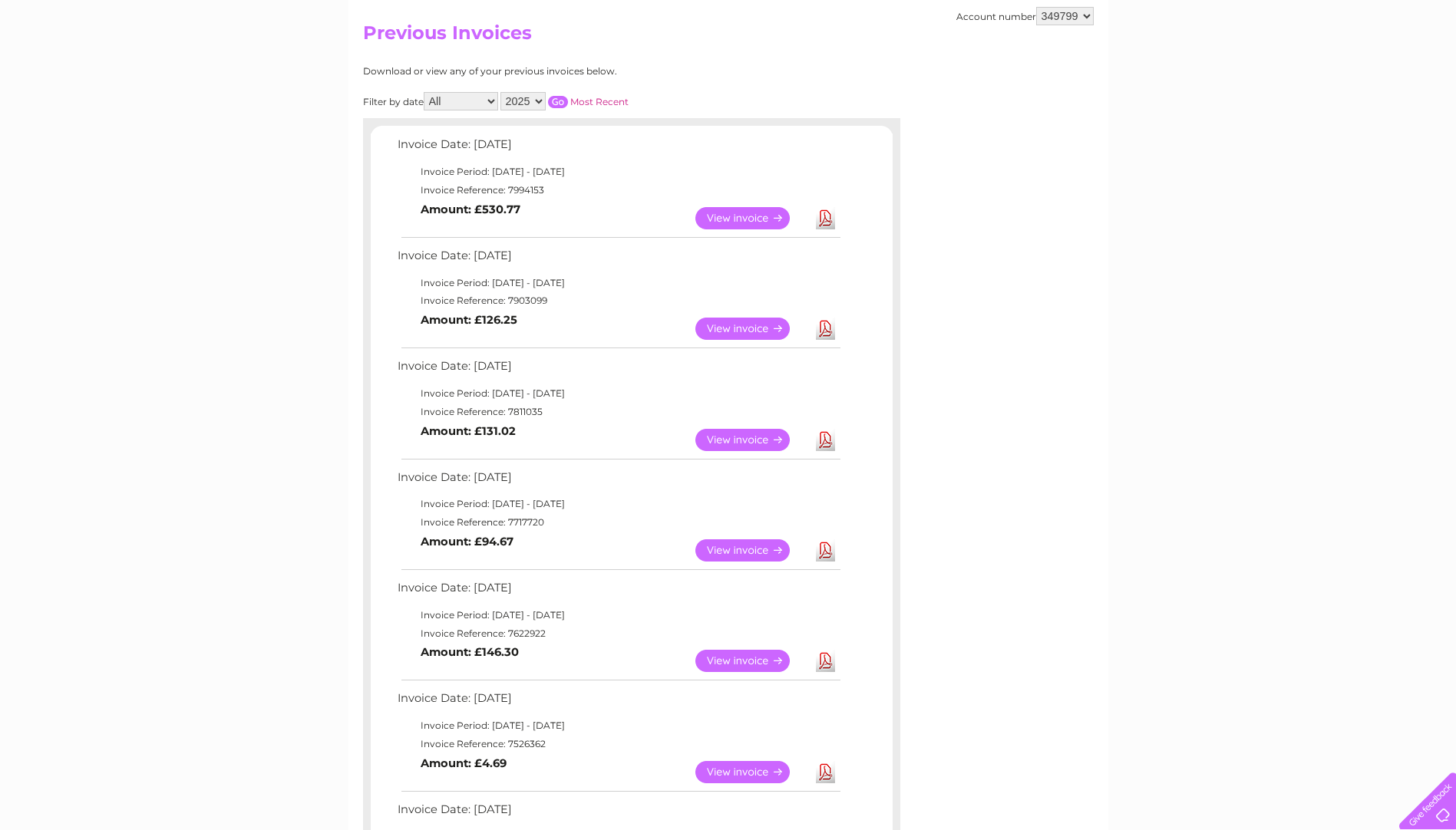
click at [750, 222] on link "View" at bounding box center [751, 218] width 113 height 22
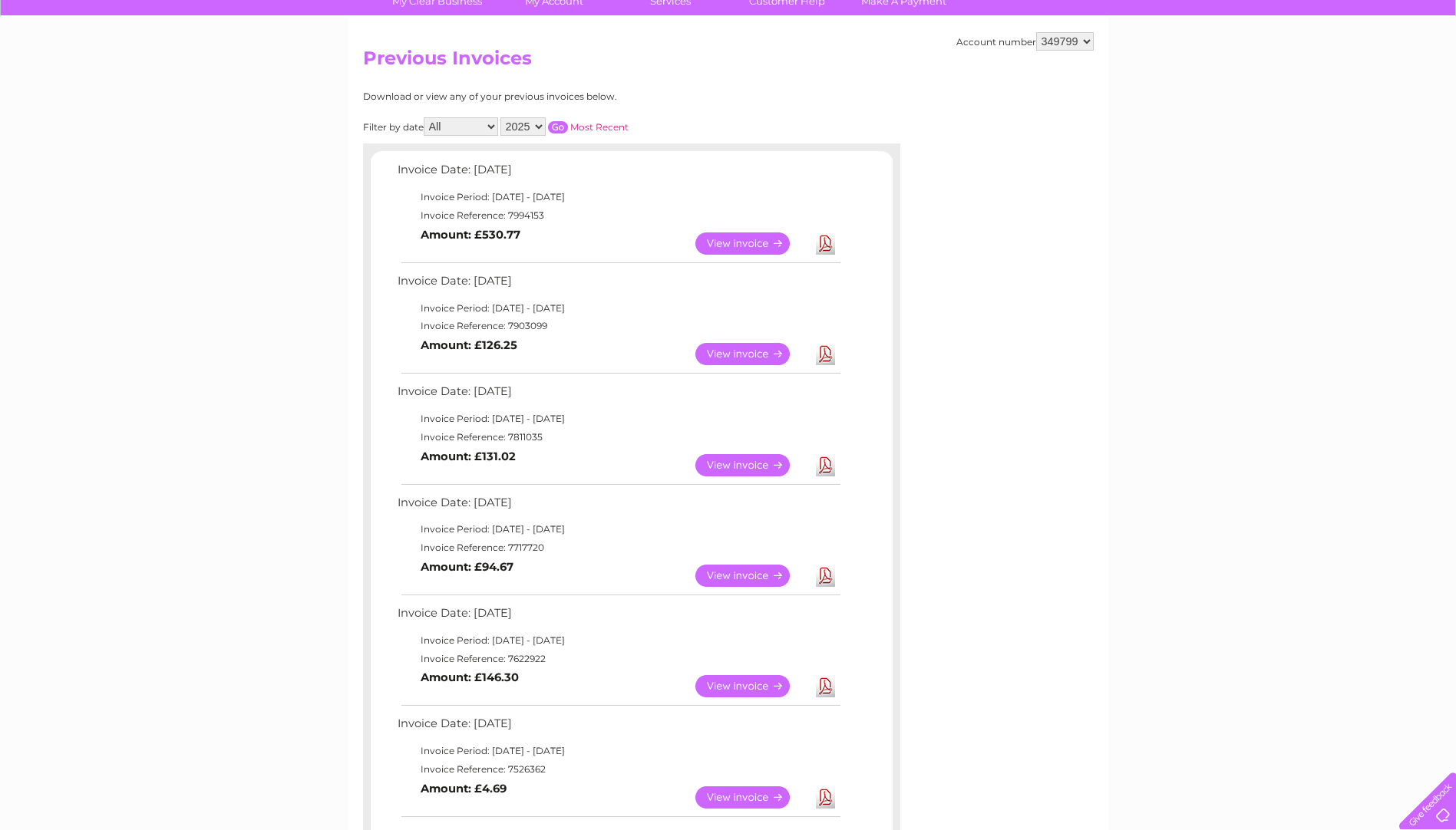
scroll to position [153, 0]
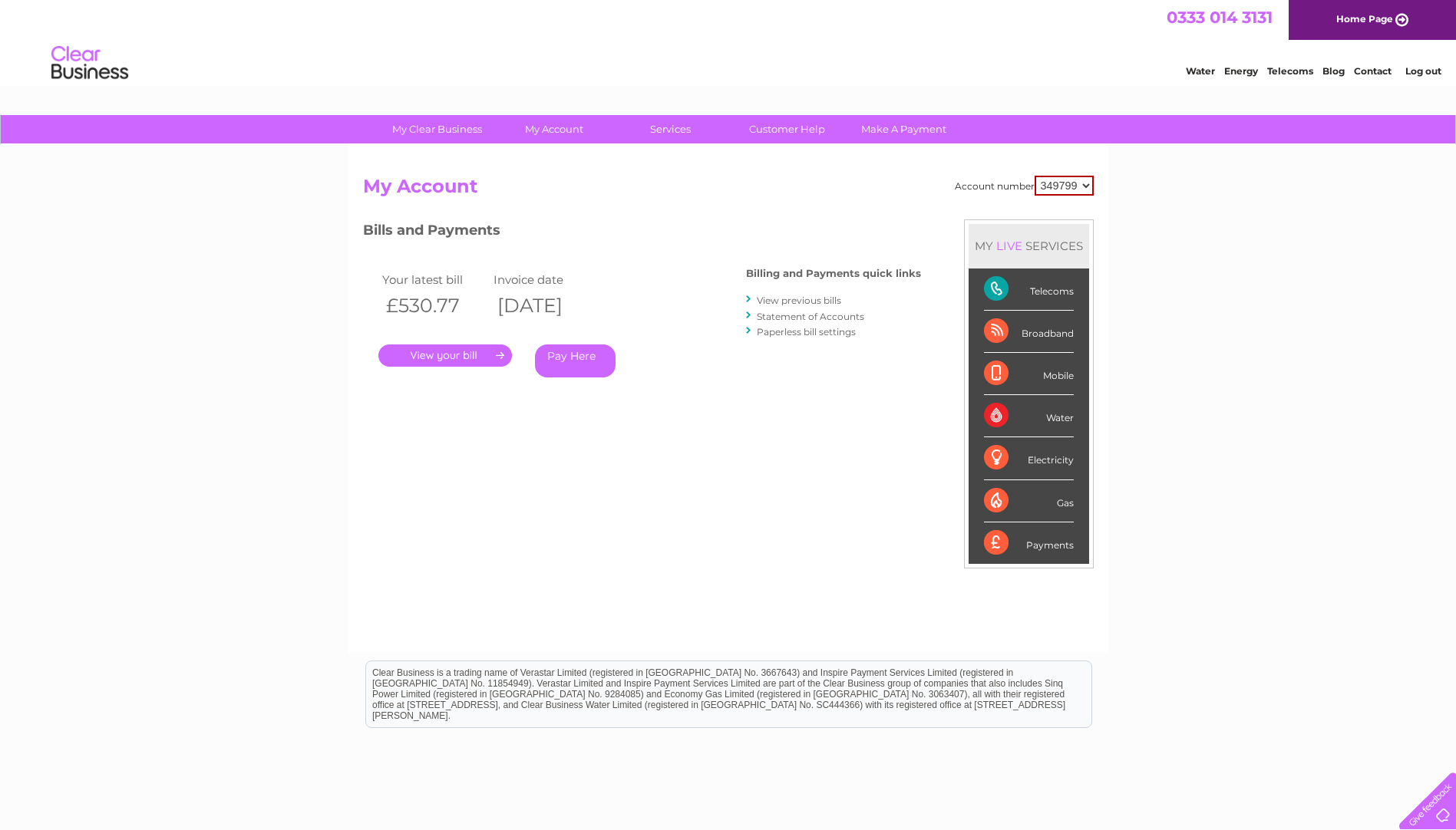
click at [785, 316] on link "Statement of Accounts" at bounding box center [810, 316] width 108 height 12
click at [441, 356] on link "." at bounding box center [445, 355] width 134 height 22
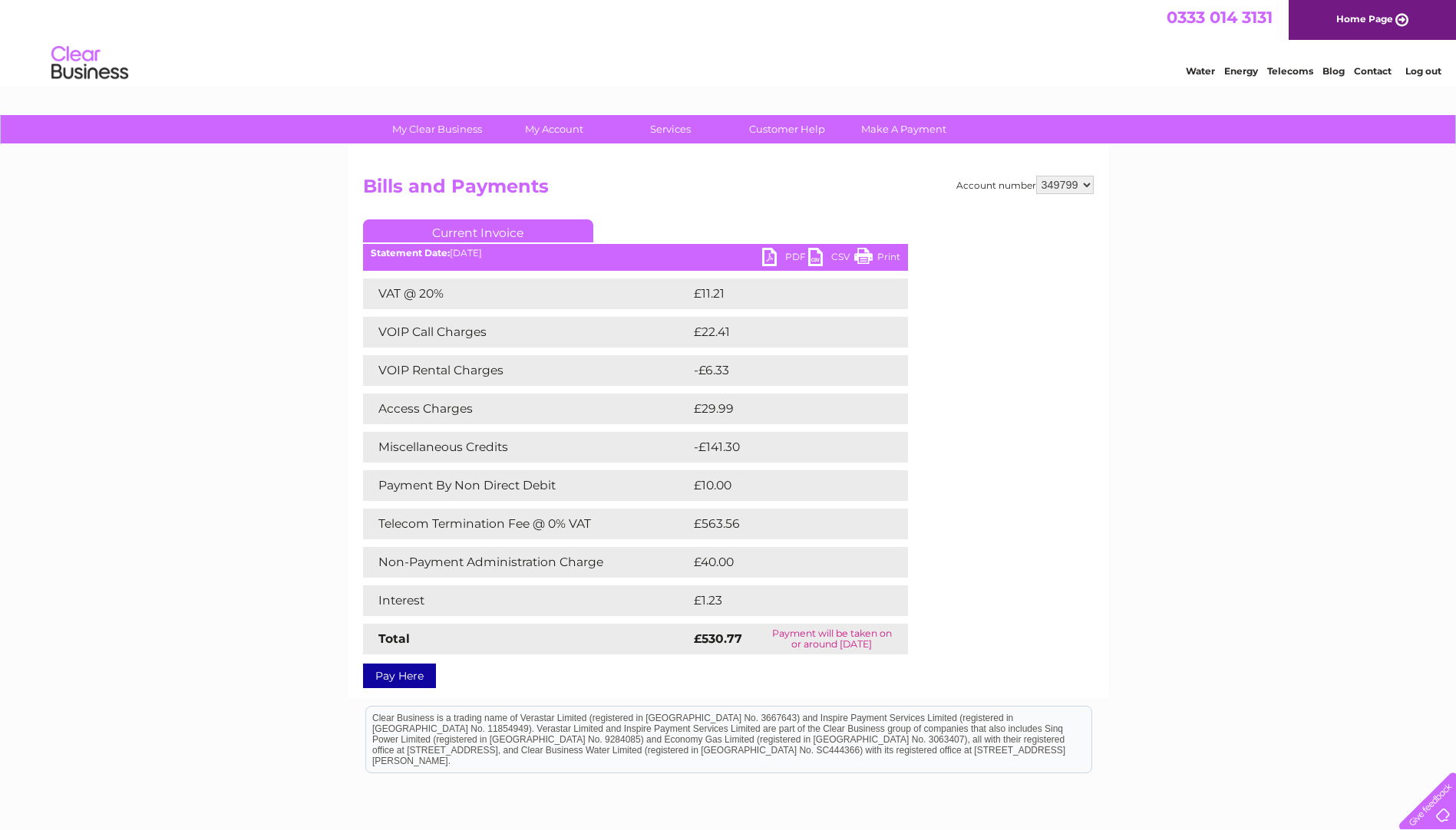
click at [774, 253] on link "PDF" at bounding box center [785, 259] width 46 height 22
